Goal: Navigation & Orientation: Find specific page/section

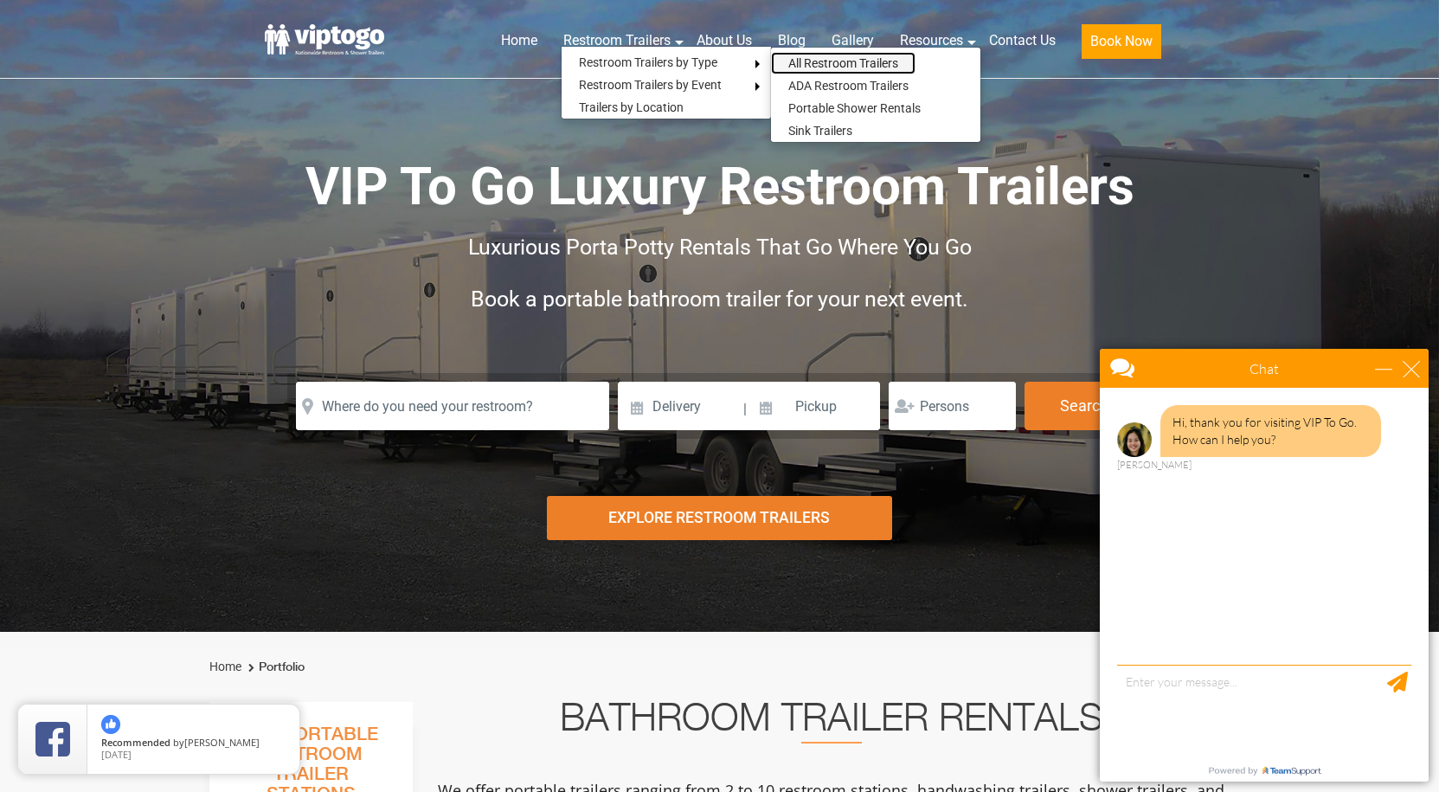
click at [835, 60] on link "All Restroom Trailers" at bounding box center [843, 63] width 144 height 22
click at [1416, 376] on div "close" at bounding box center [1411, 368] width 17 height 17
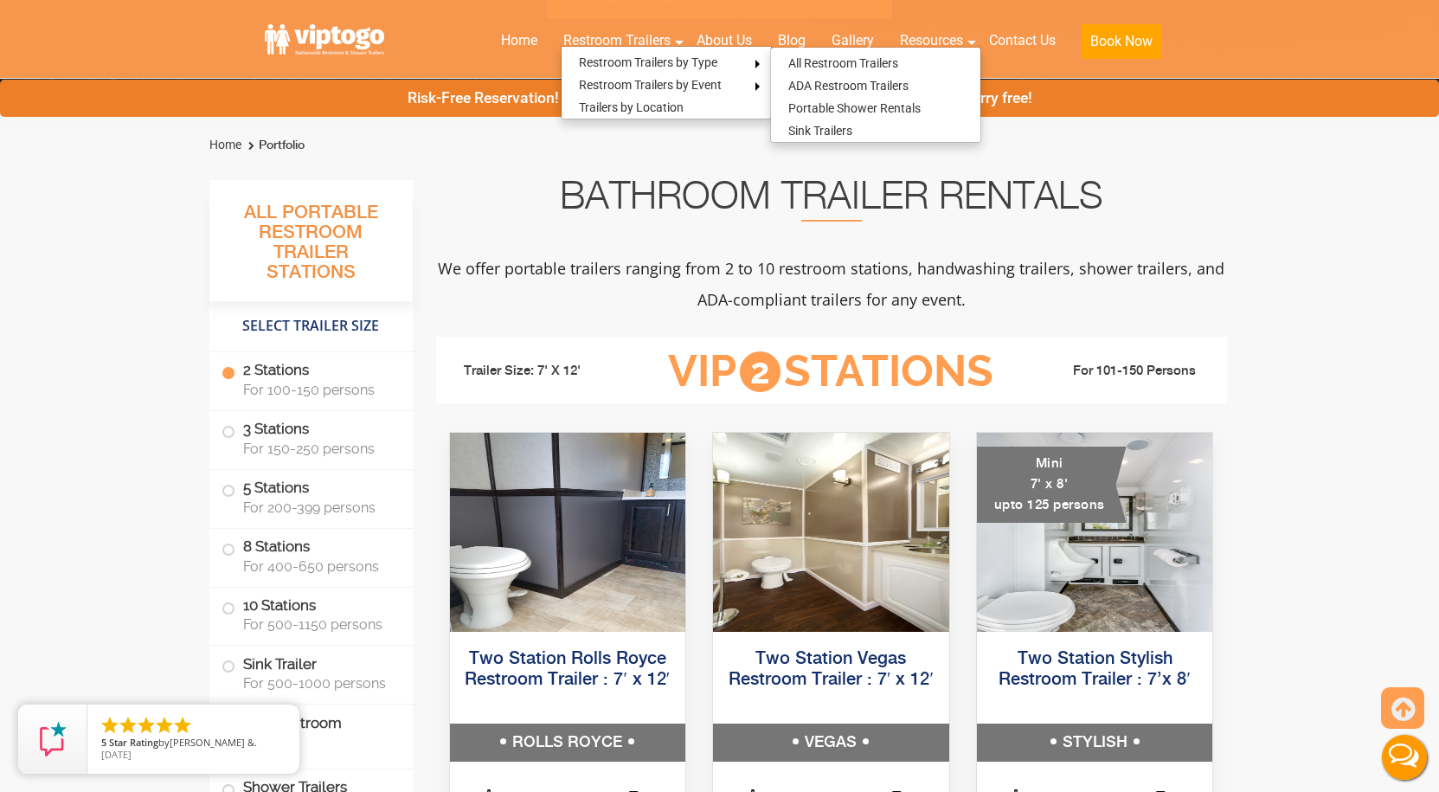
scroll to position [865, 0]
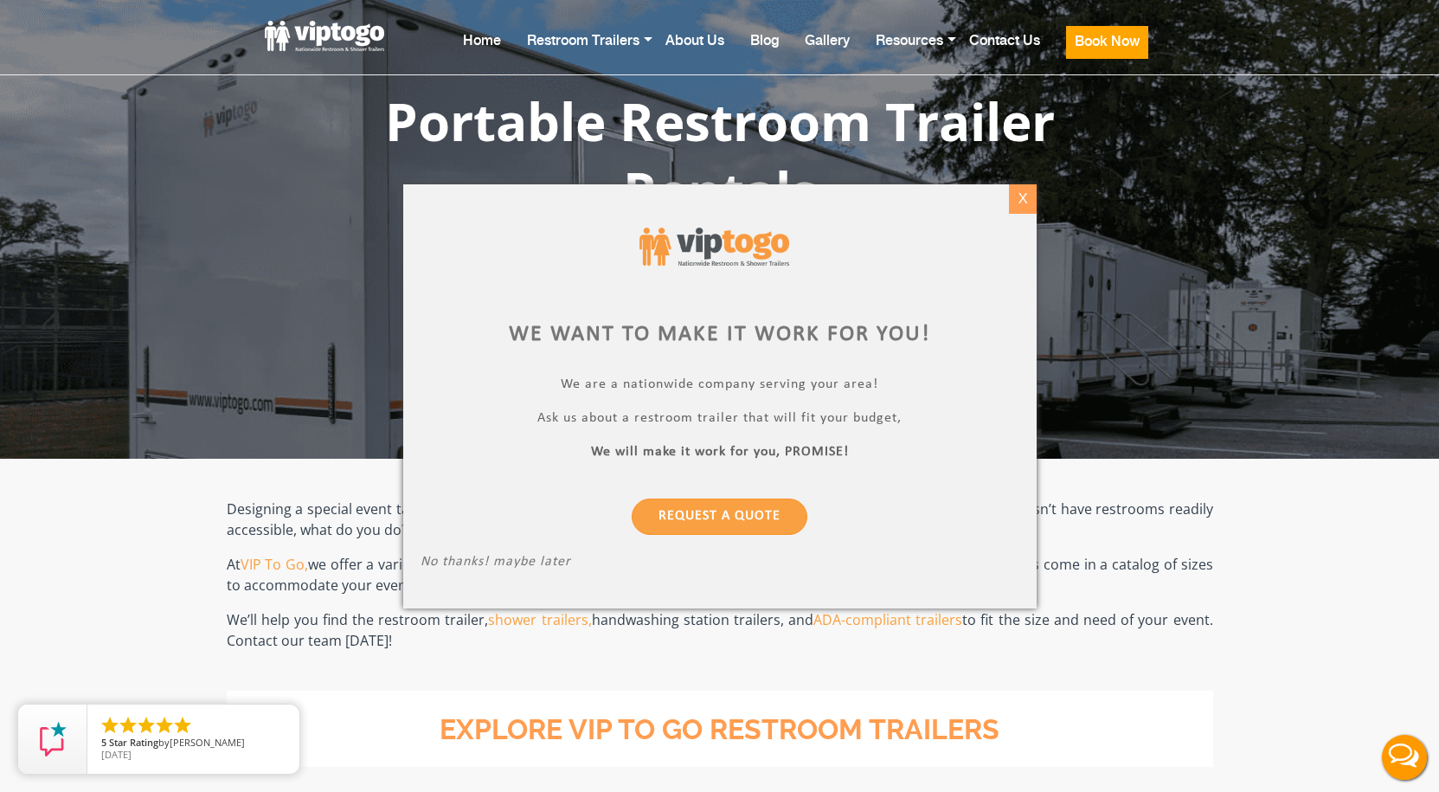
click at [1018, 191] on div "X" at bounding box center [1022, 198] width 27 height 29
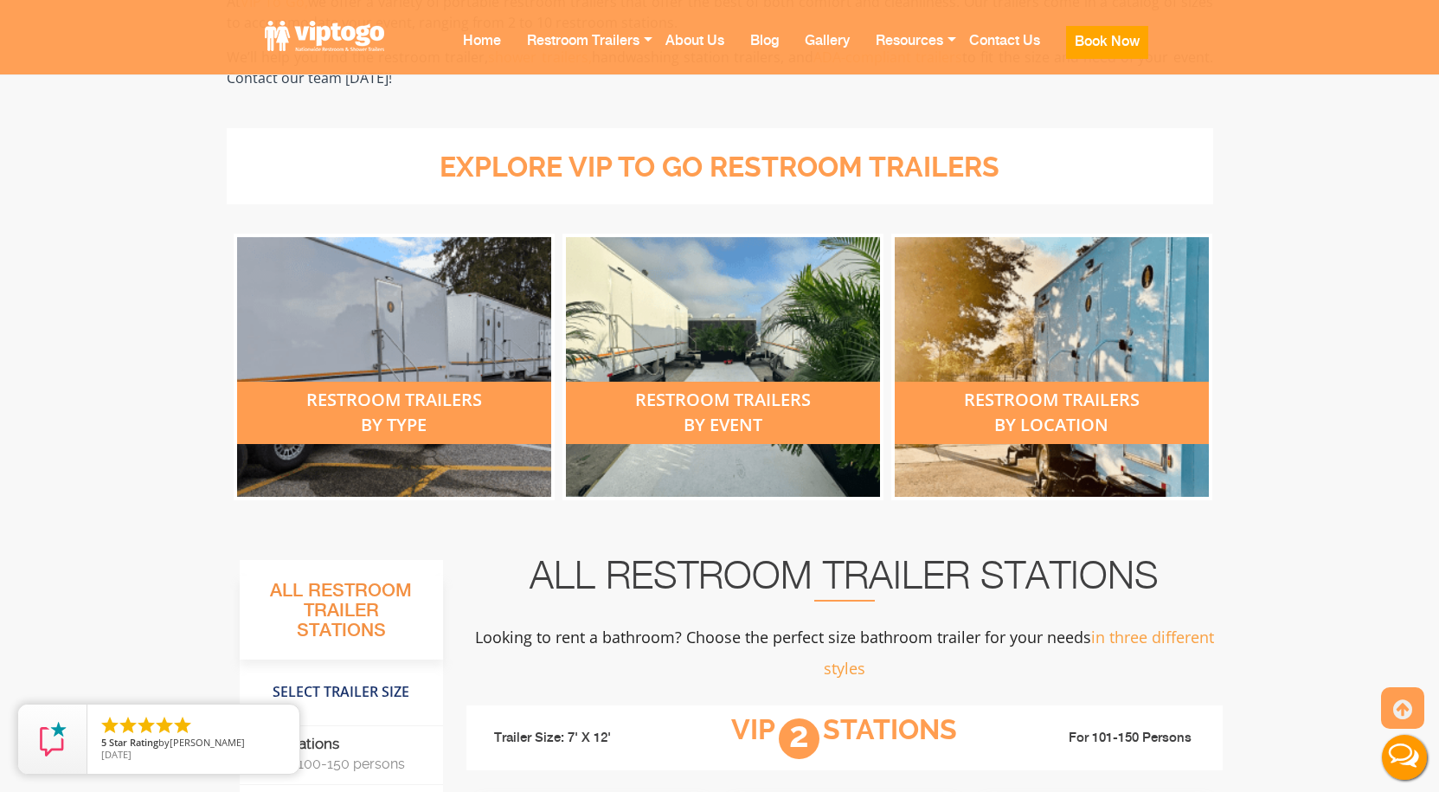
scroll to position [779, 0]
